Goal: Obtain resource: Download file/media

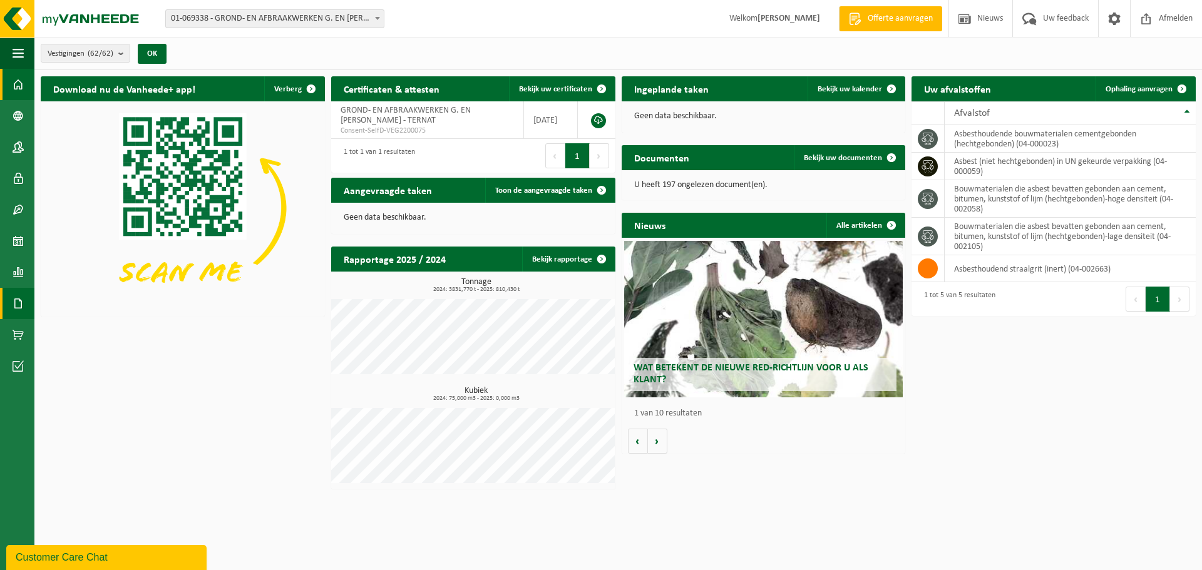
click at [23, 297] on span at bounding box center [18, 303] width 11 height 31
click at [81, 332] on span "Documenten" at bounding box center [96, 331] width 46 height 24
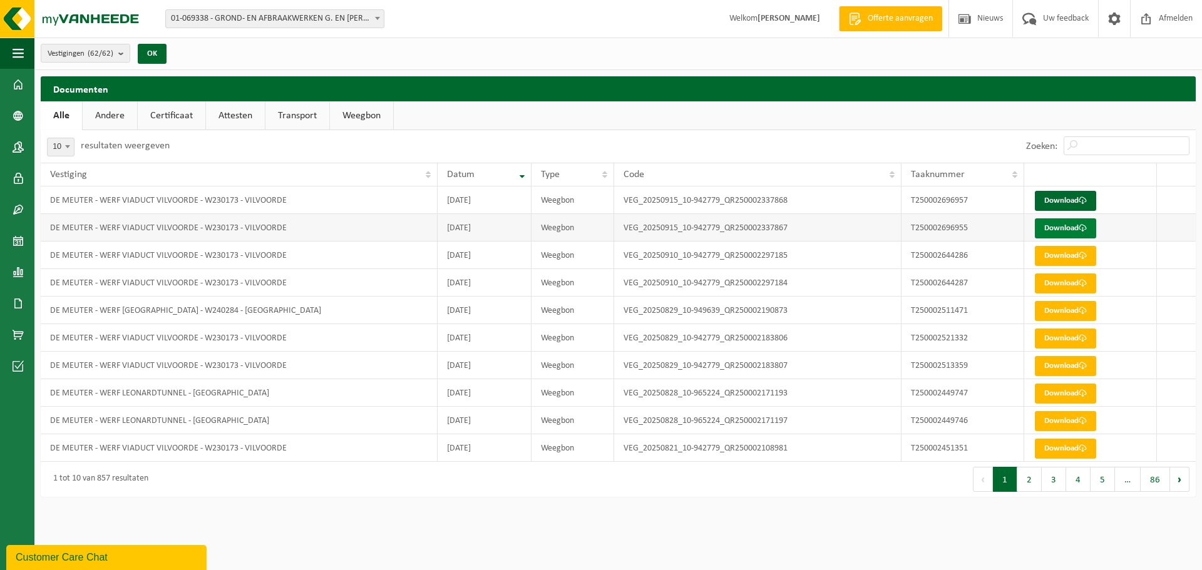
click at [1060, 233] on link "Download" at bounding box center [1065, 228] width 61 height 20
click at [1067, 197] on link "Download" at bounding box center [1065, 201] width 61 height 20
